Goal: Check status: Check status

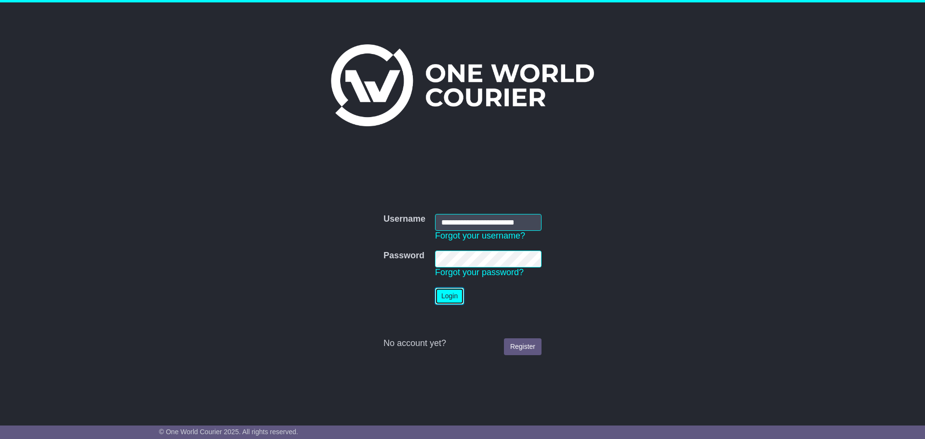
click at [454, 292] on button "Login" at bounding box center [449, 296] width 29 height 17
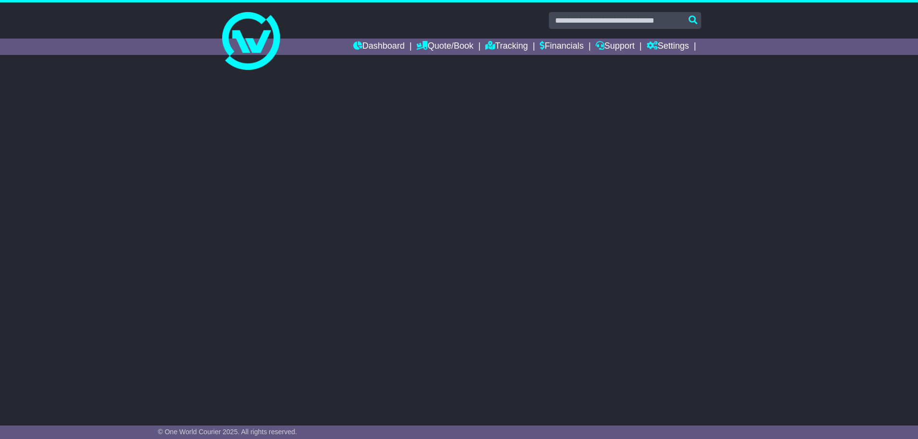
select select "**"
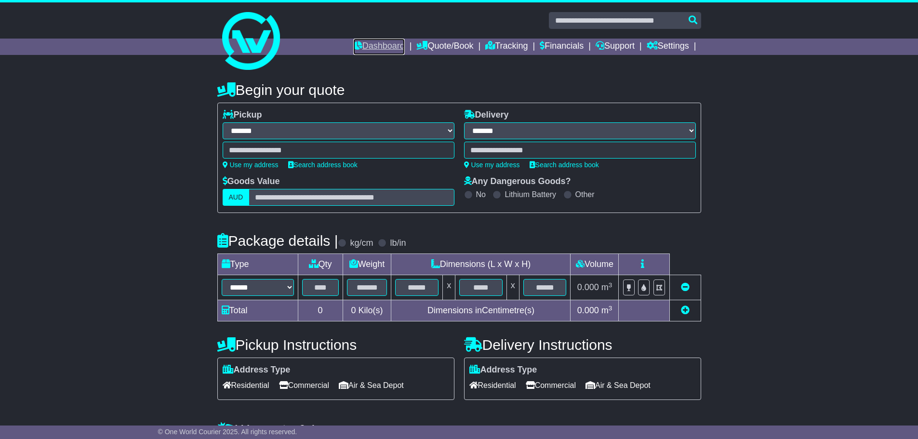
click at [360, 46] on link "Dashboard" at bounding box center [379, 47] width 52 height 16
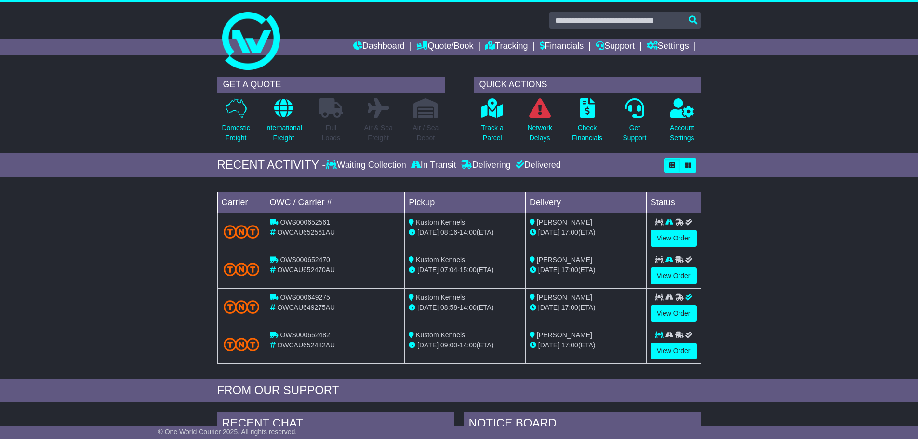
click at [386, 162] on div "Waiting Collection" at bounding box center [367, 165] width 82 height 11
click at [386, 164] on div "Waiting Collection" at bounding box center [367, 165] width 82 height 11
click at [430, 162] on div "In Transit" at bounding box center [434, 165] width 50 height 11
click at [481, 162] on div "Delivering" at bounding box center [486, 165] width 54 height 11
click at [540, 164] on div "Delivered" at bounding box center [537, 165] width 48 height 11
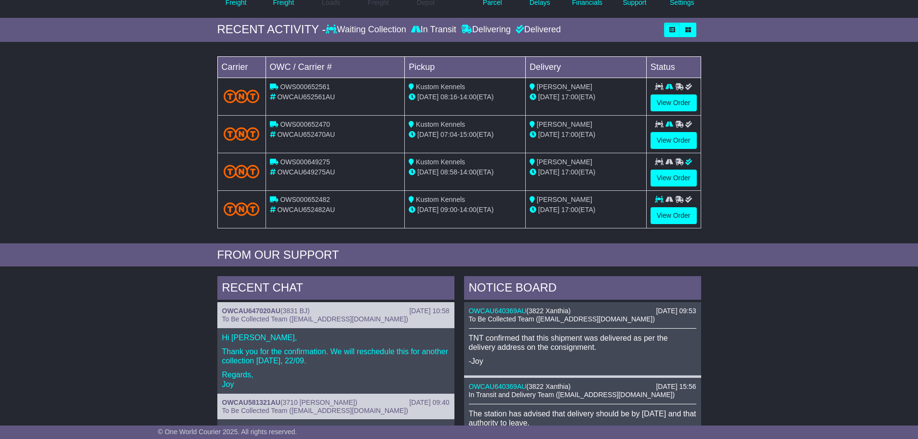
scroll to position [48, 0]
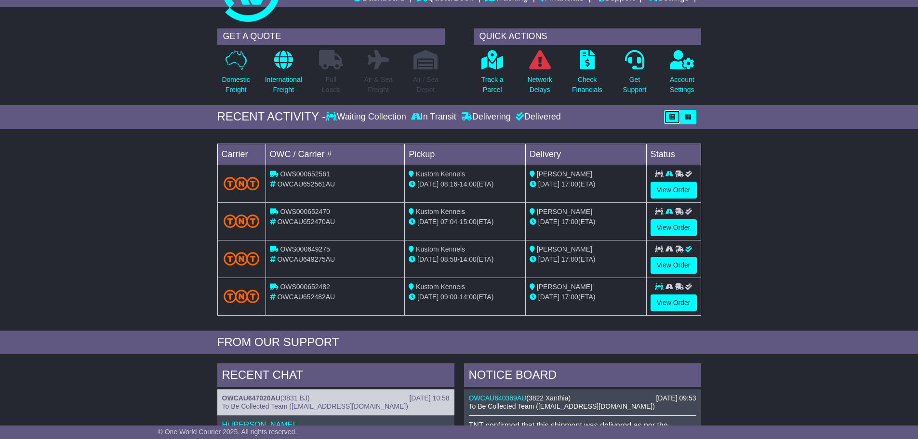
click at [673, 119] on icon "button" at bounding box center [672, 117] width 6 height 6
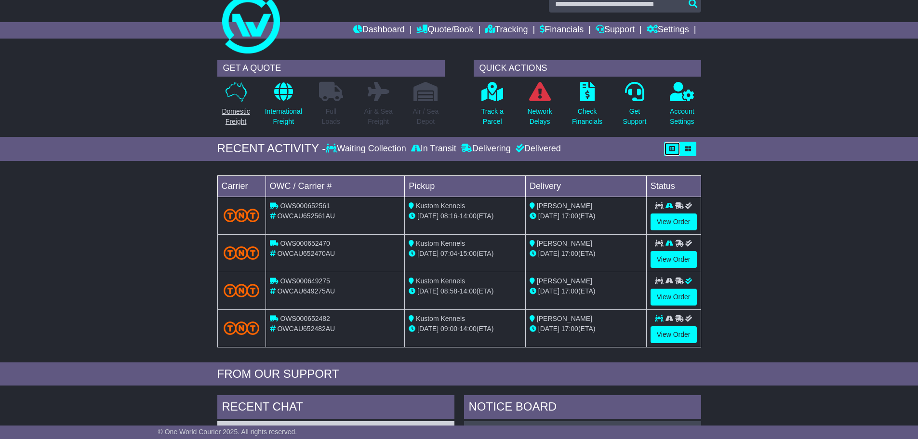
scroll to position [0, 0]
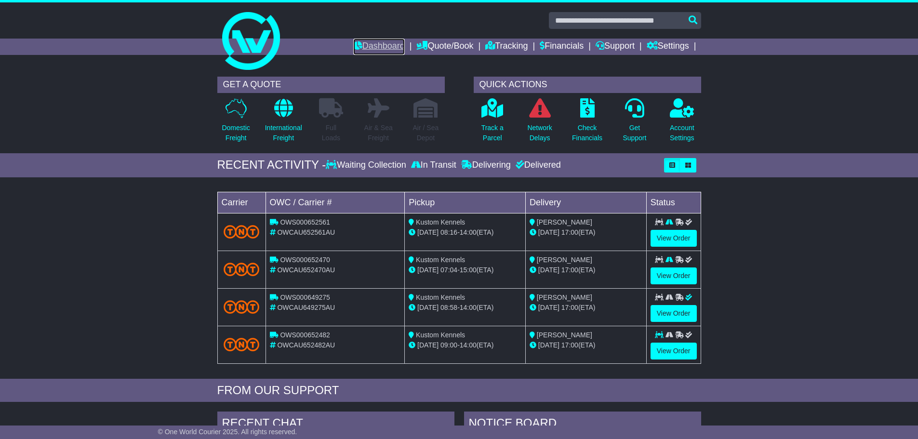
click at [384, 47] on link "Dashboard" at bounding box center [379, 47] width 52 height 16
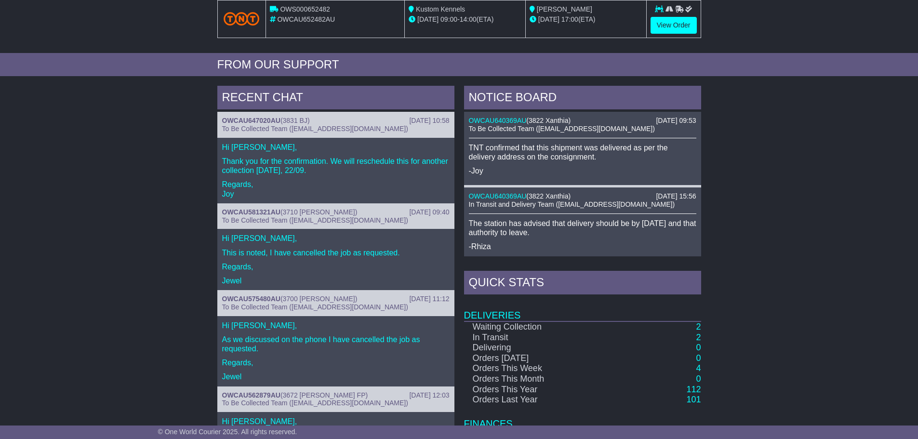
scroll to position [403, 0]
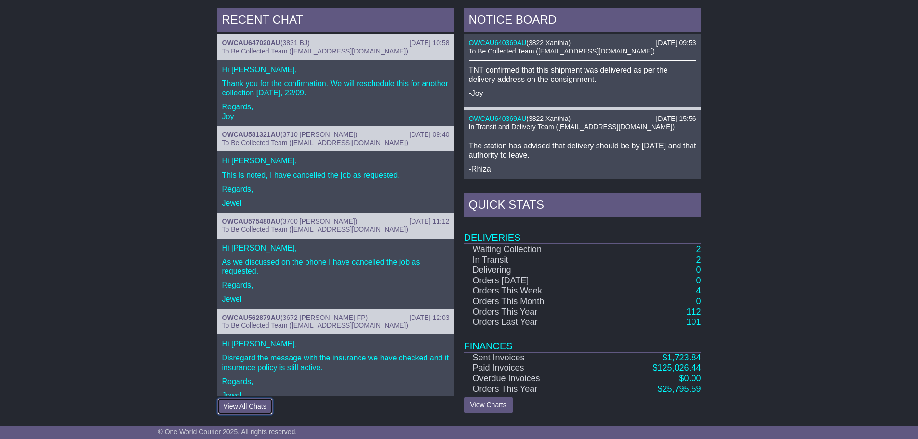
click at [247, 408] on button "View All Chats" at bounding box center [244, 406] width 55 height 17
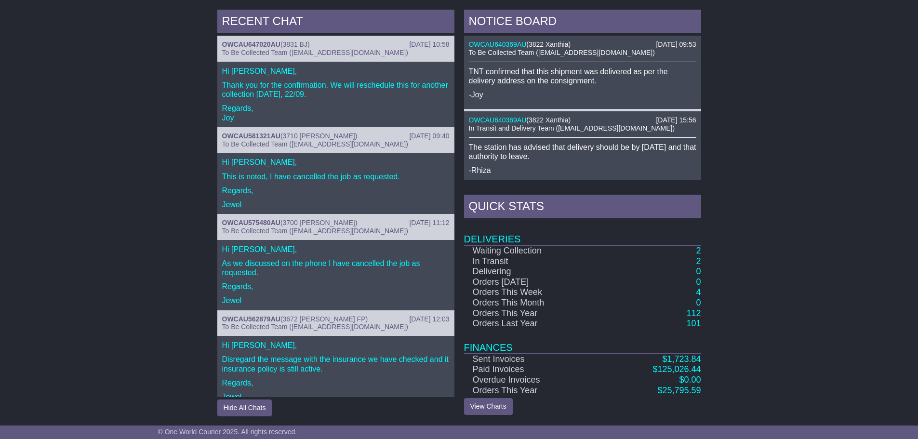
scroll to position [16, 0]
